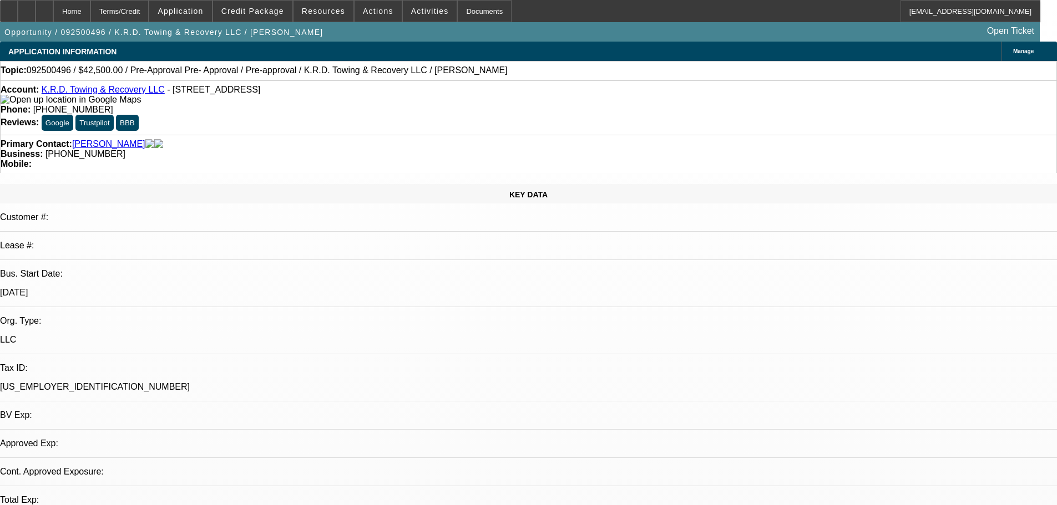
select select "0.15"
select select "2"
select select "0.1"
select select "4"
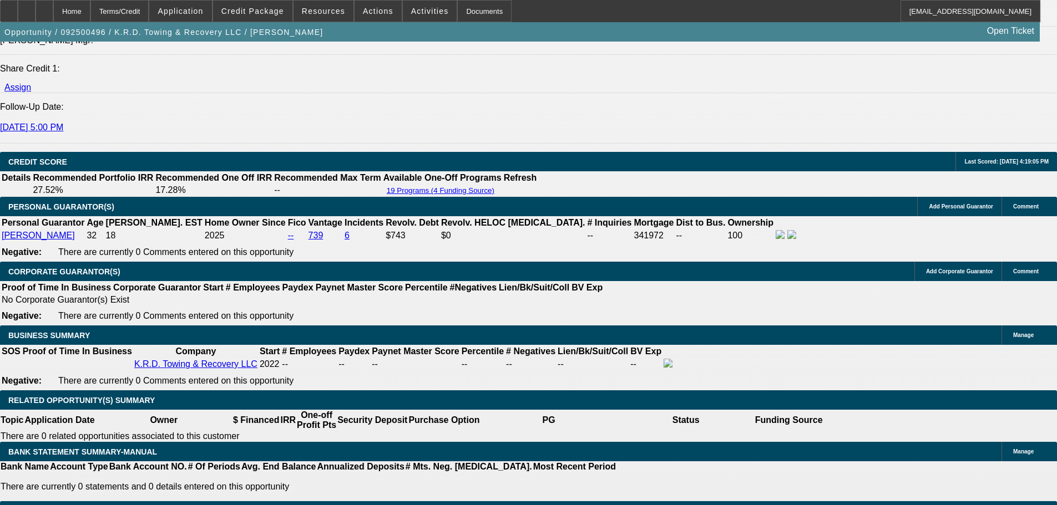
scroll to position [1941, 0]
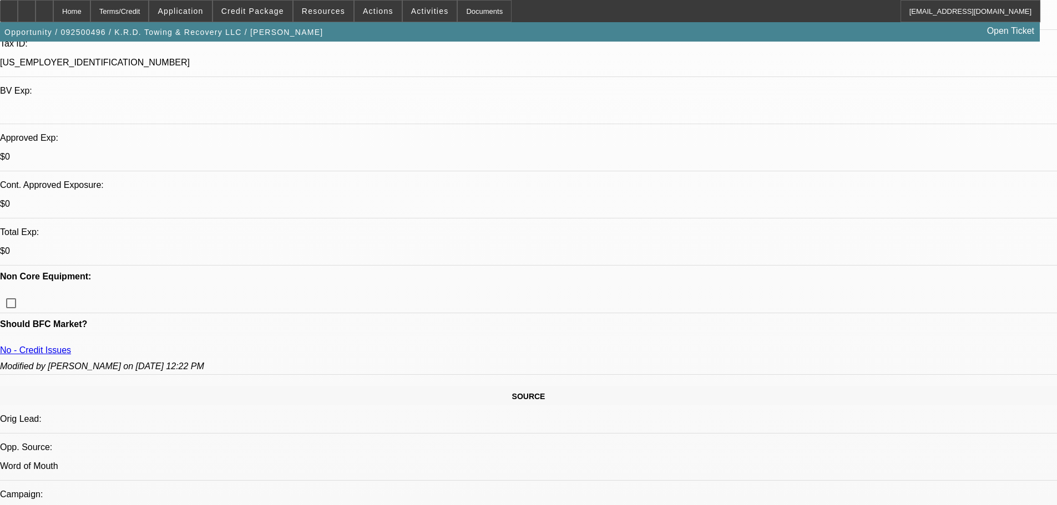
scroll to position [222, 0]
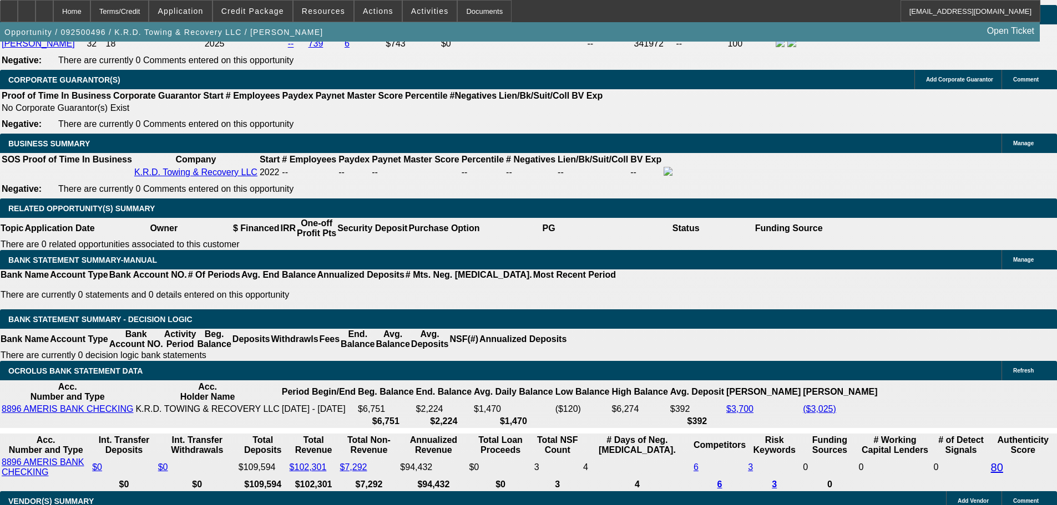
scroll to position [1719, 0]
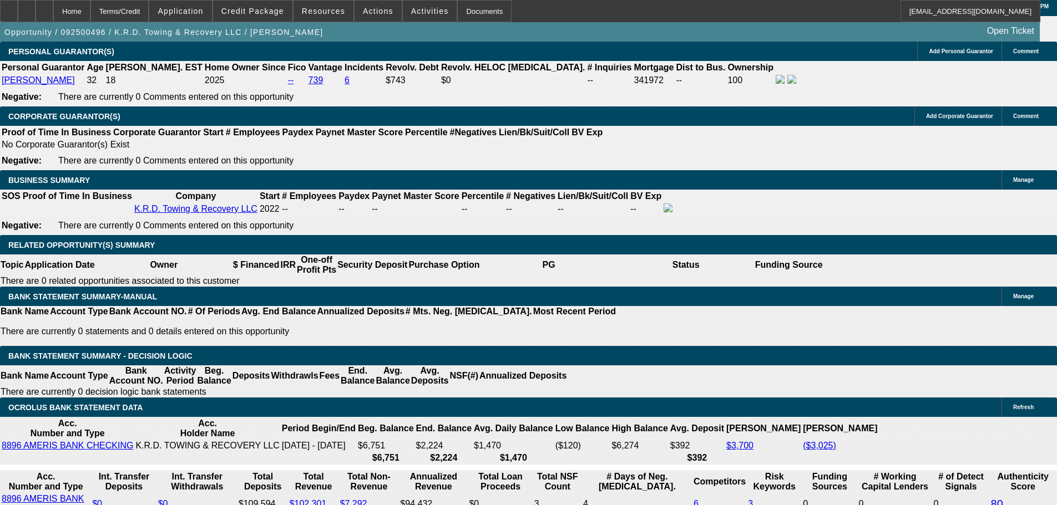
scroll to position [1331, 0]
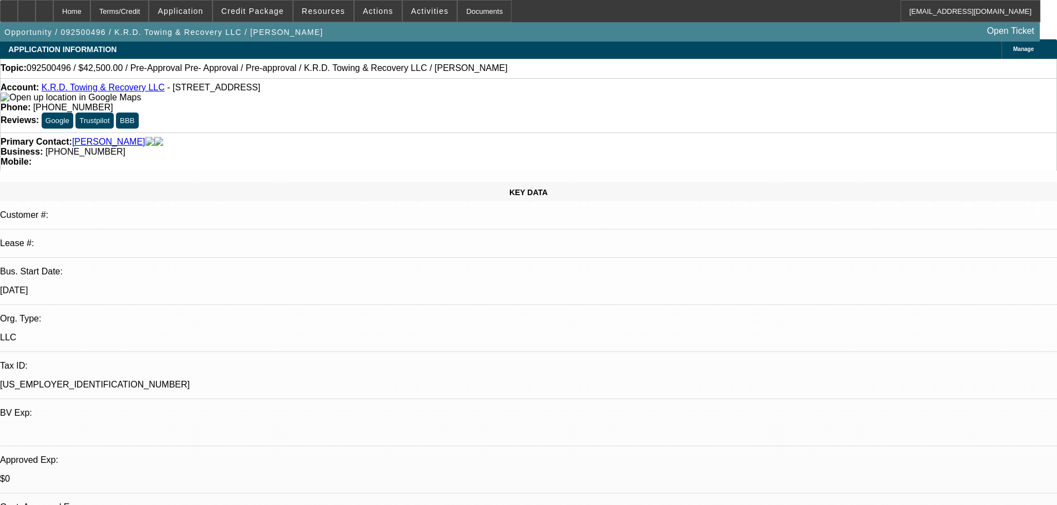
scroll to position [0, 0]
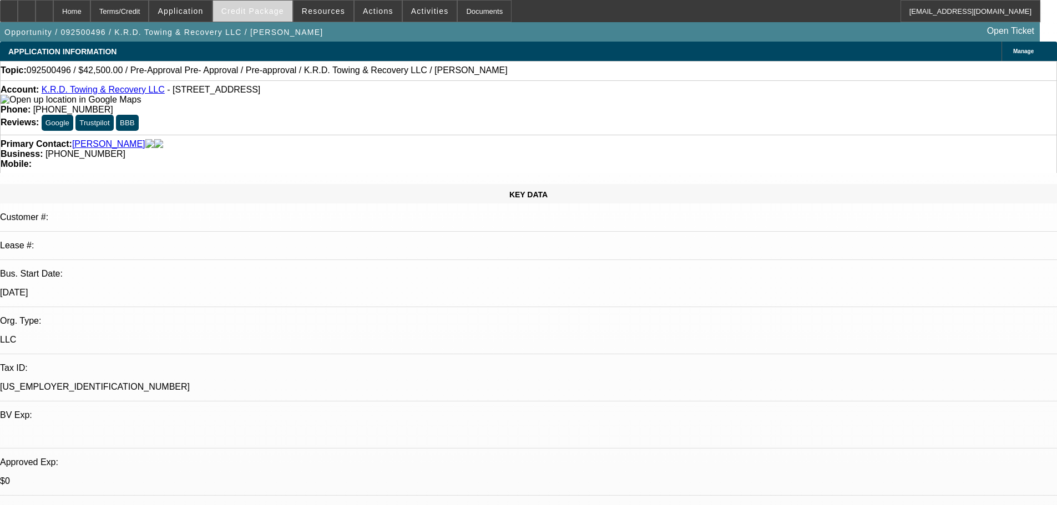
click at [257, 12] on span "Credit Package" at bounding box center [252, 11] width 63 height 9
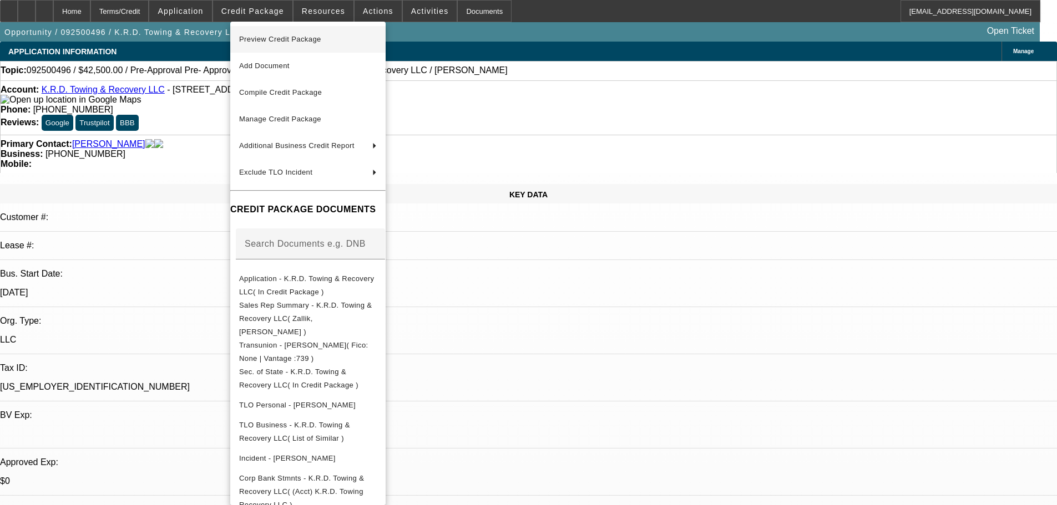
click at [282, 38] on span "Preview Credit Package" at bounding box center [280, 39] width 82 height 8
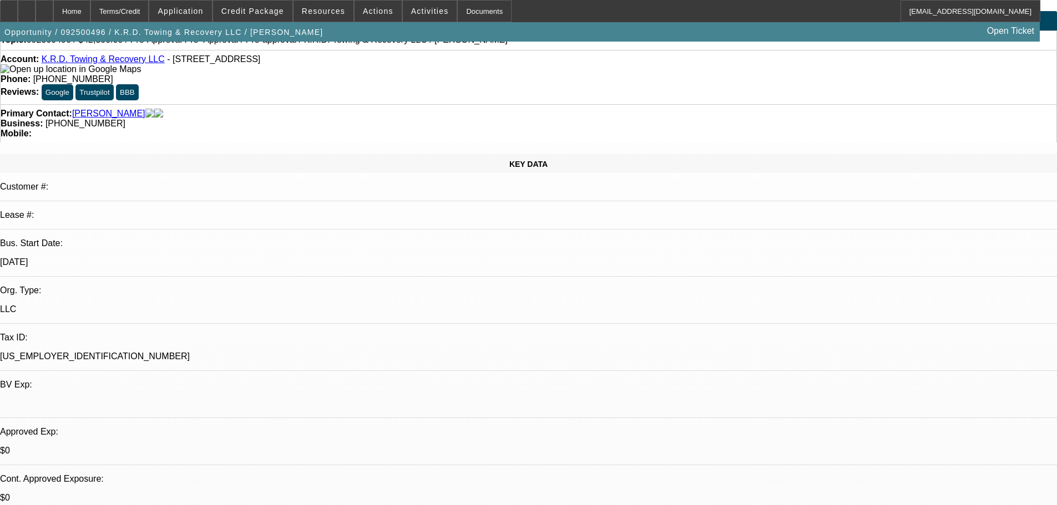
scroll to position [55, 0]
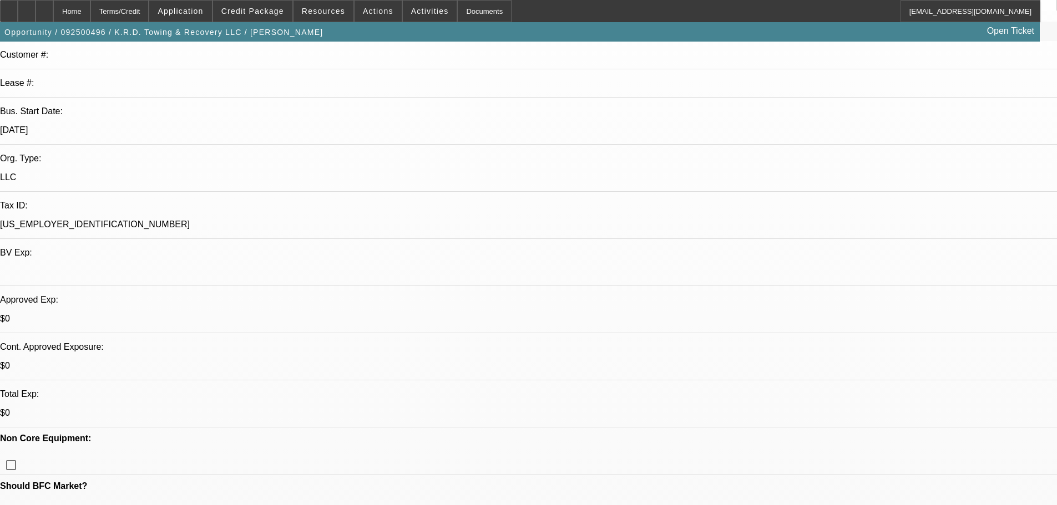
scroll to position [0, 0]
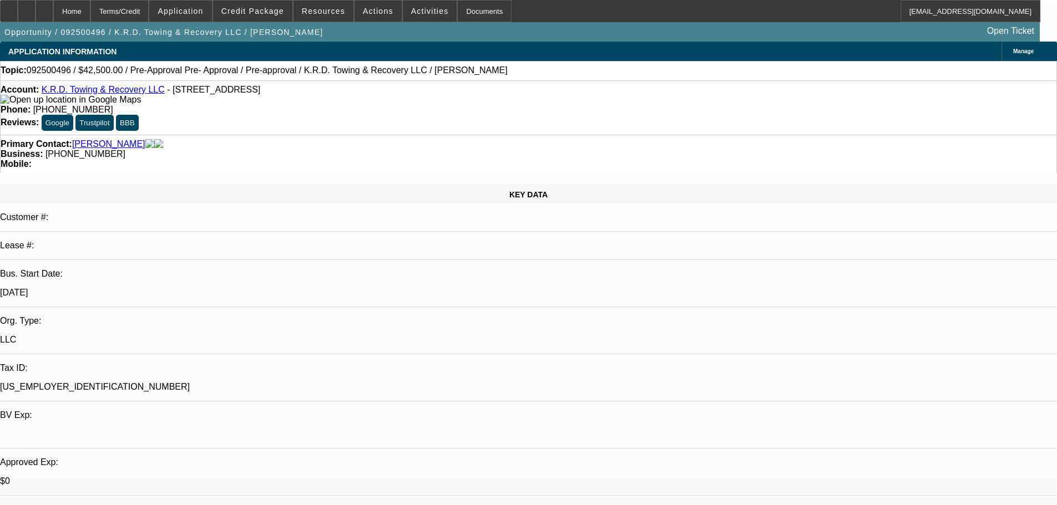
radio input "true"
paste textarea "[URL][DOMAIN_NAME]"
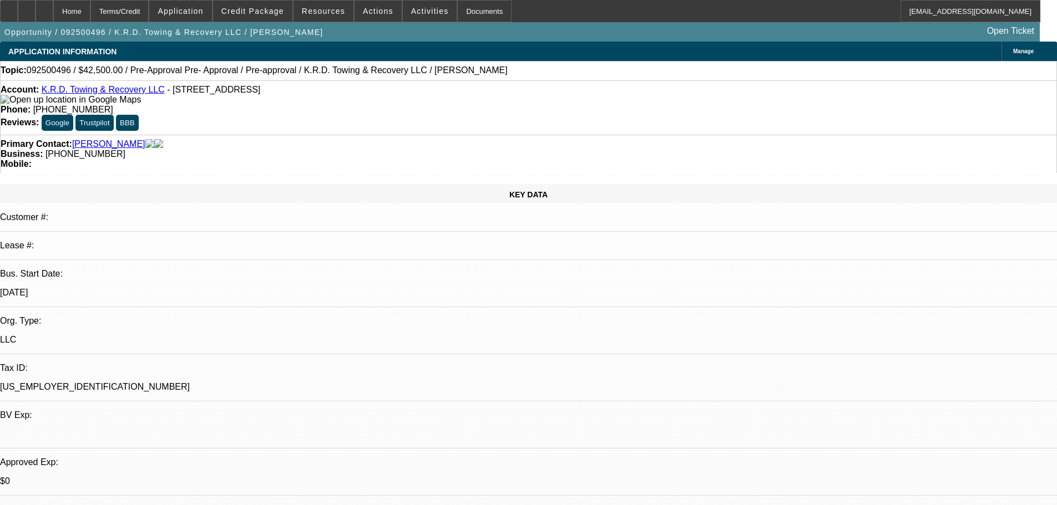
type textarea "[URL][DOMAIN_NAME]"
radio input "true"
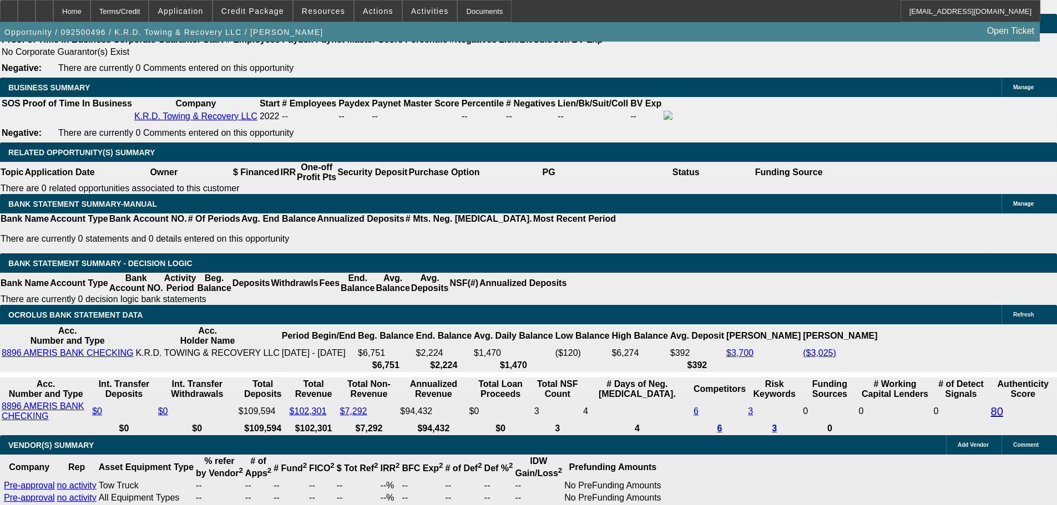
scroll to position [1941, 0]
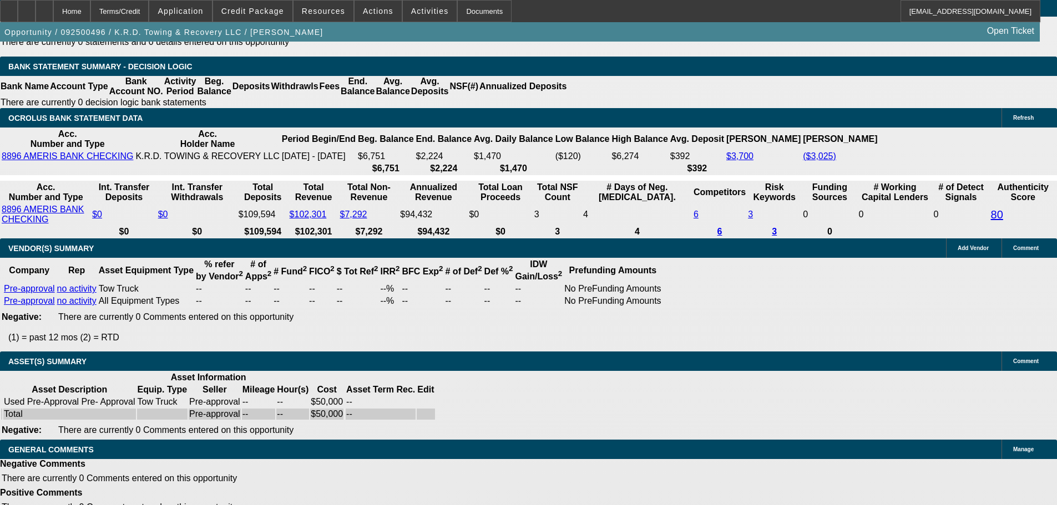
select select "4"
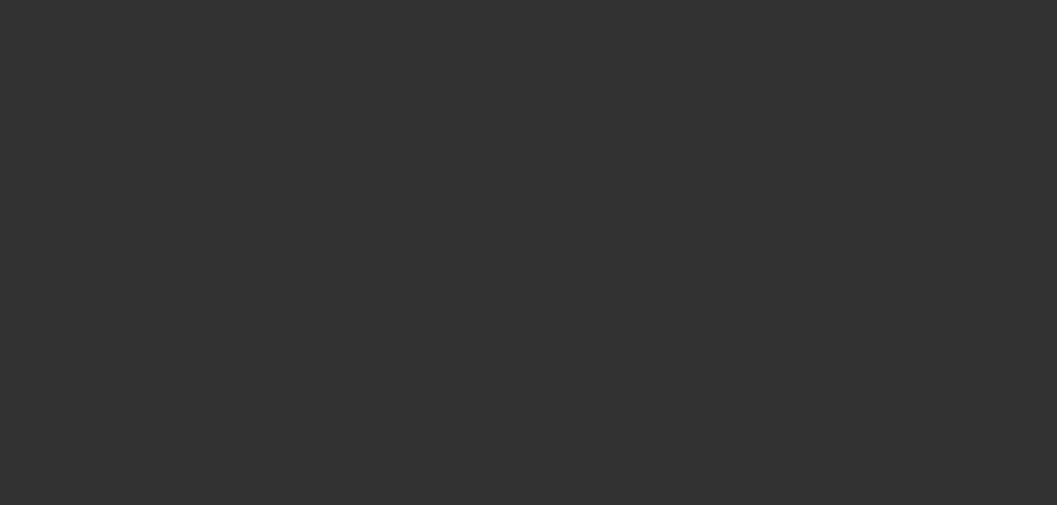
scroll to position [0, 0]
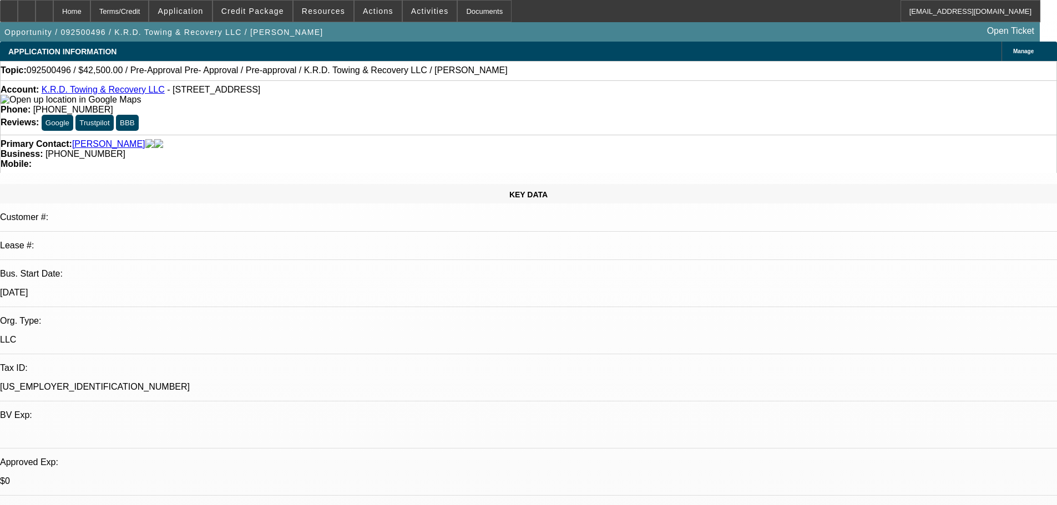
paste textarea "PASS, JUST TOO MANY NEGATIVES. FOR THE OTHER PEOPLE IN THE BACKGROUND, HER HUSB…"
type textarea "PASS, JUST TOO MANY NEGATIVES. FOR THE OTHER PEOPLE IN THE BACKGROUND, HER HUSB…"
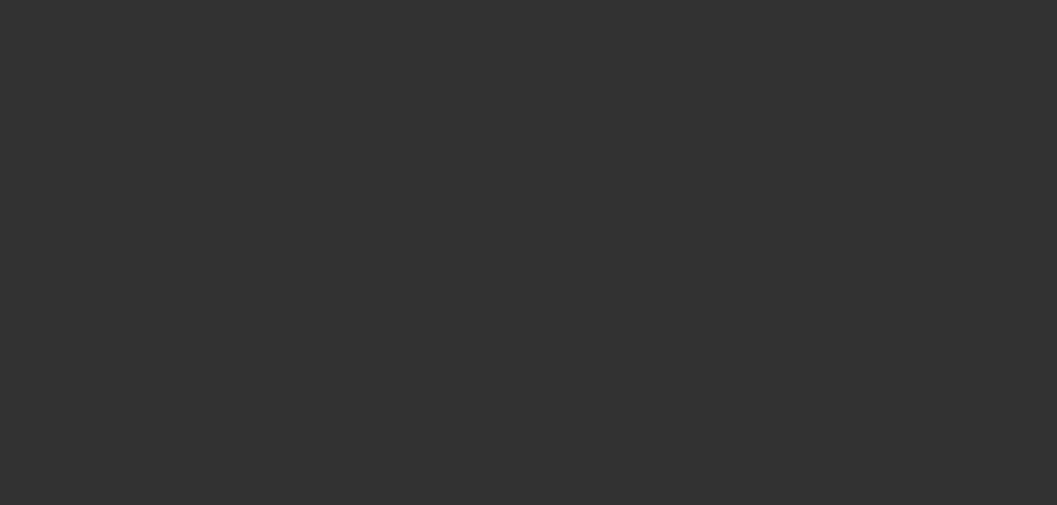
select select "0.15"
select select "2"
select select "0.1"
select select "4"
